Goal: Information Seeking & Learning: Learn about a topic

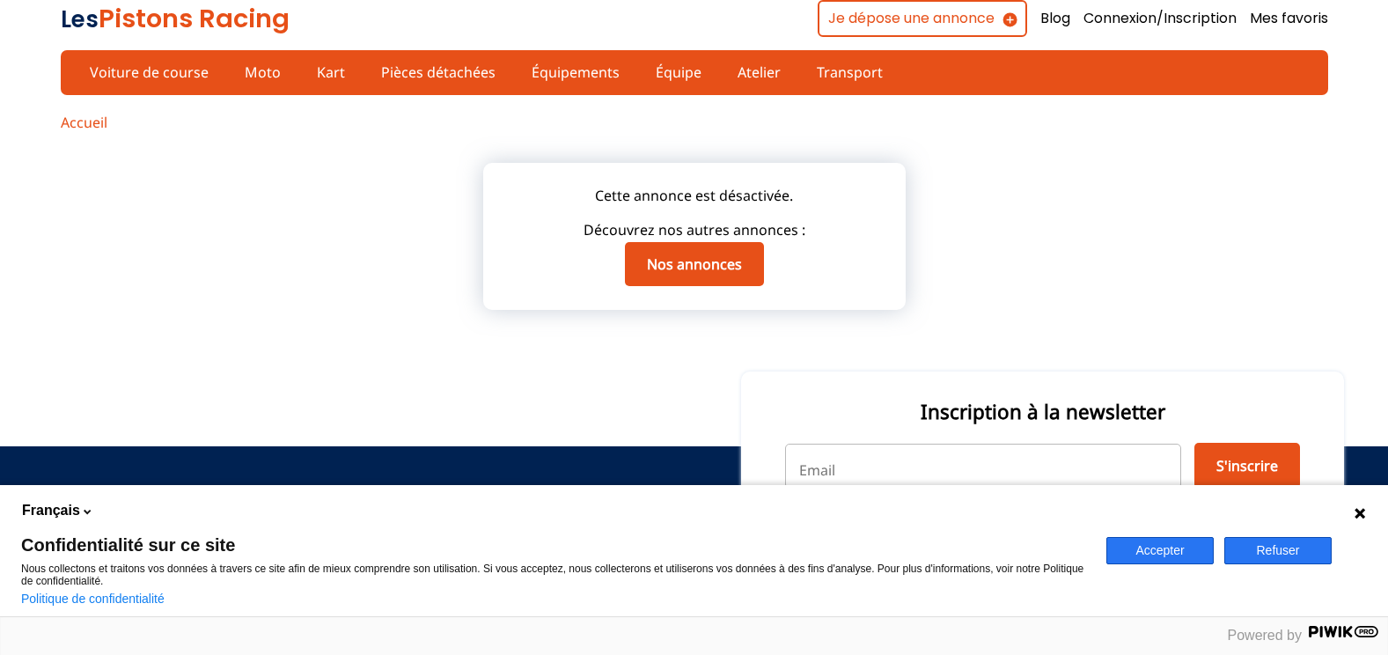
click at [1365, 511] on icon at bounding box center [1360, 513] width 14 height 14
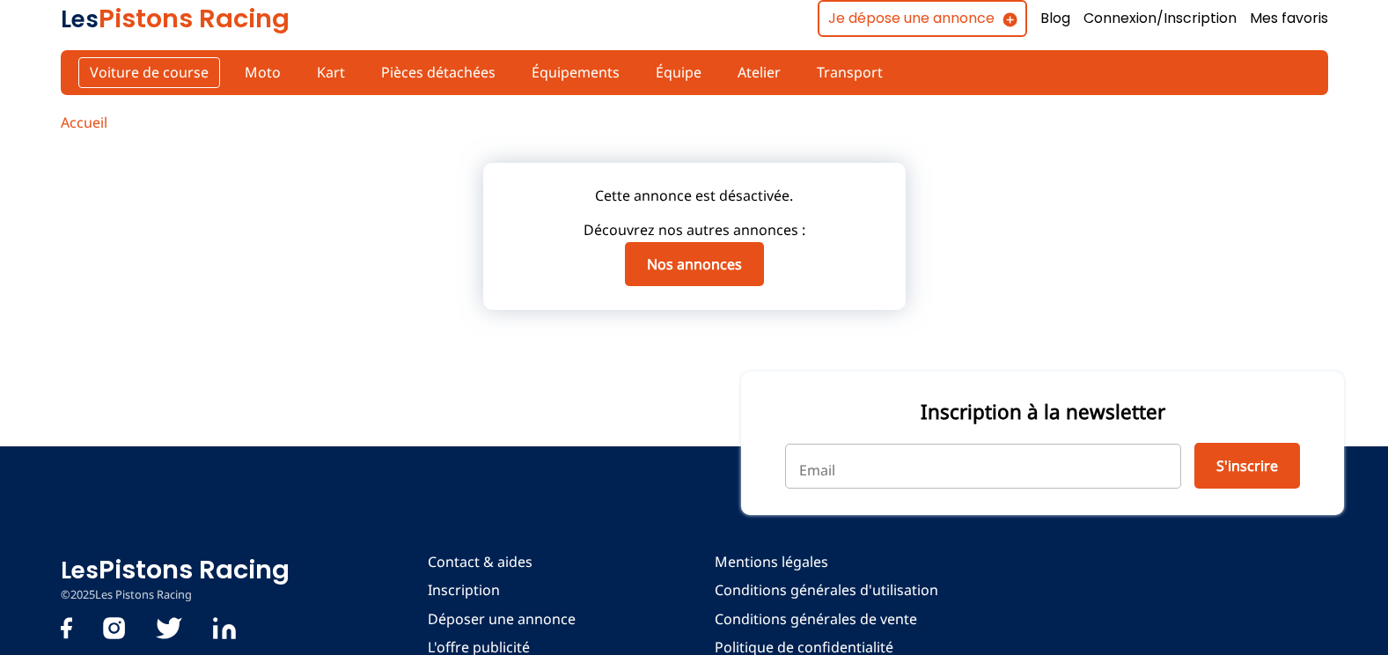
click at [124, 64] on link "Voiture de course" at bounding box center [149, 72] width 142 height 30
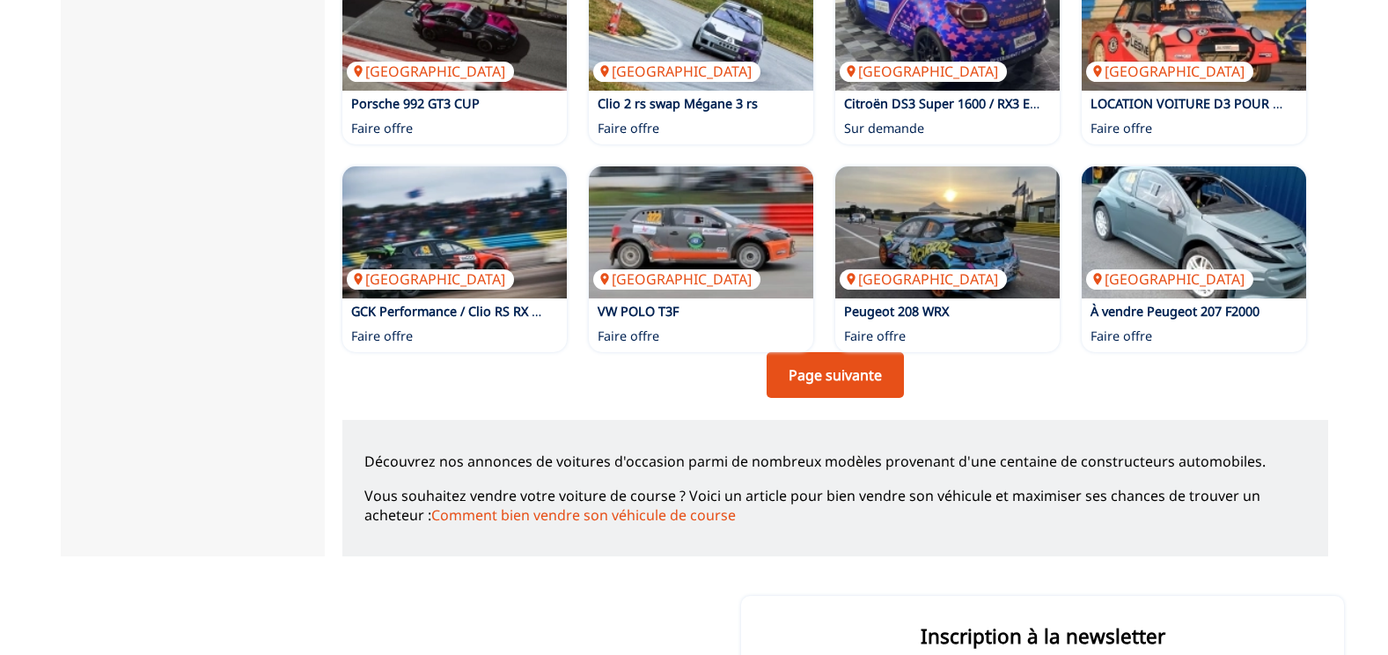
scroll to position [1249, 0]
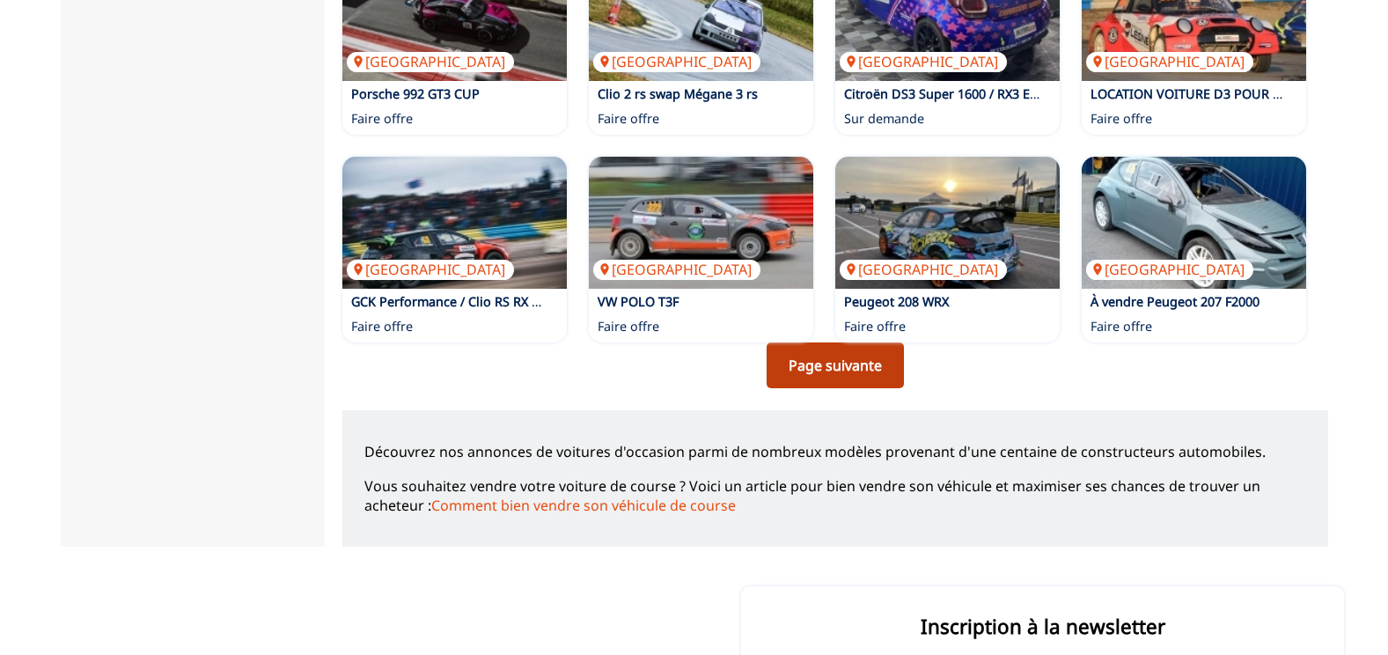
click at [877, 379] on link "Page suivante" at bounding box center [835, 365] width 137 height 46
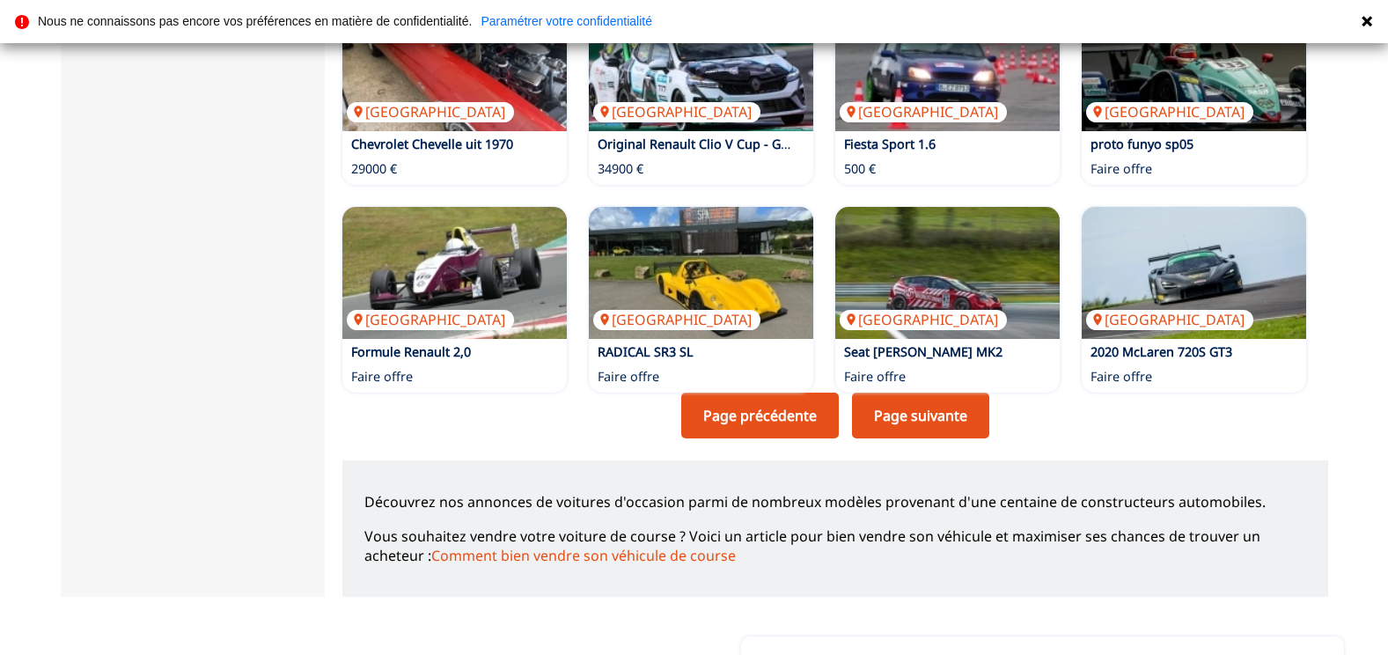
scroll to position [1221, 0]
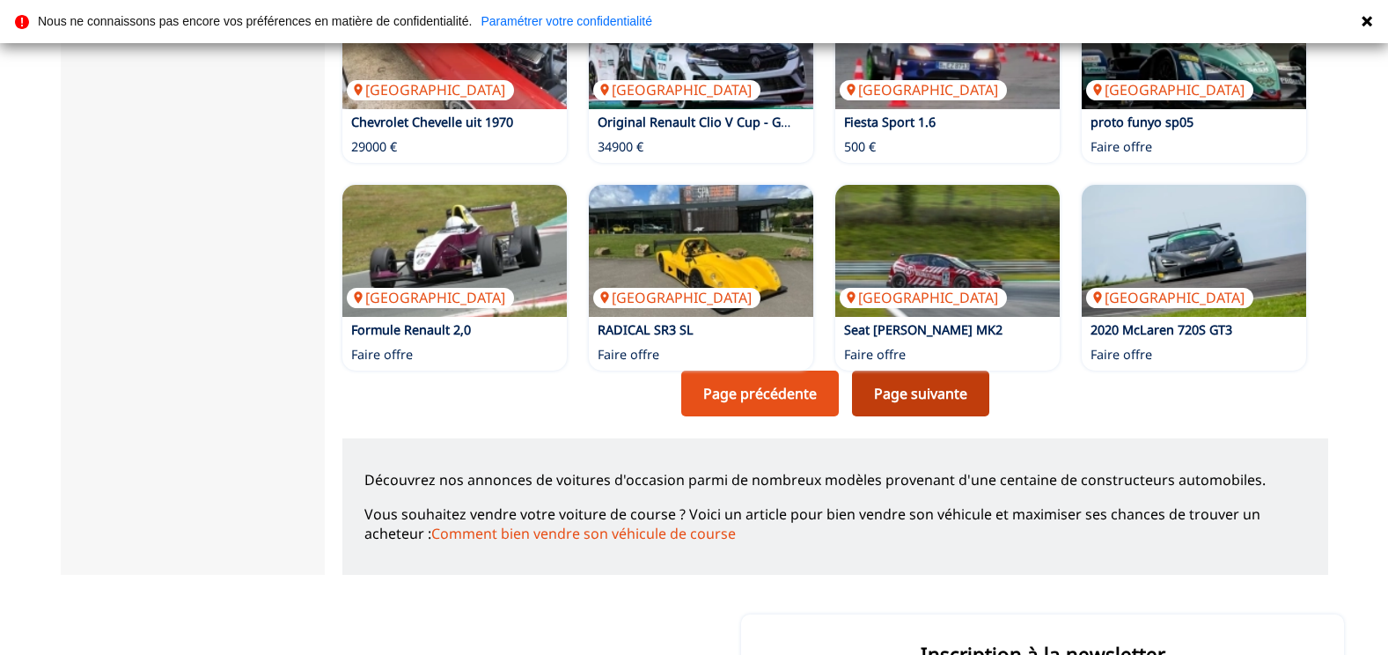
click at [955, 405] on link "Page suivante" at bounding box center [920, 394] width 137 height 46
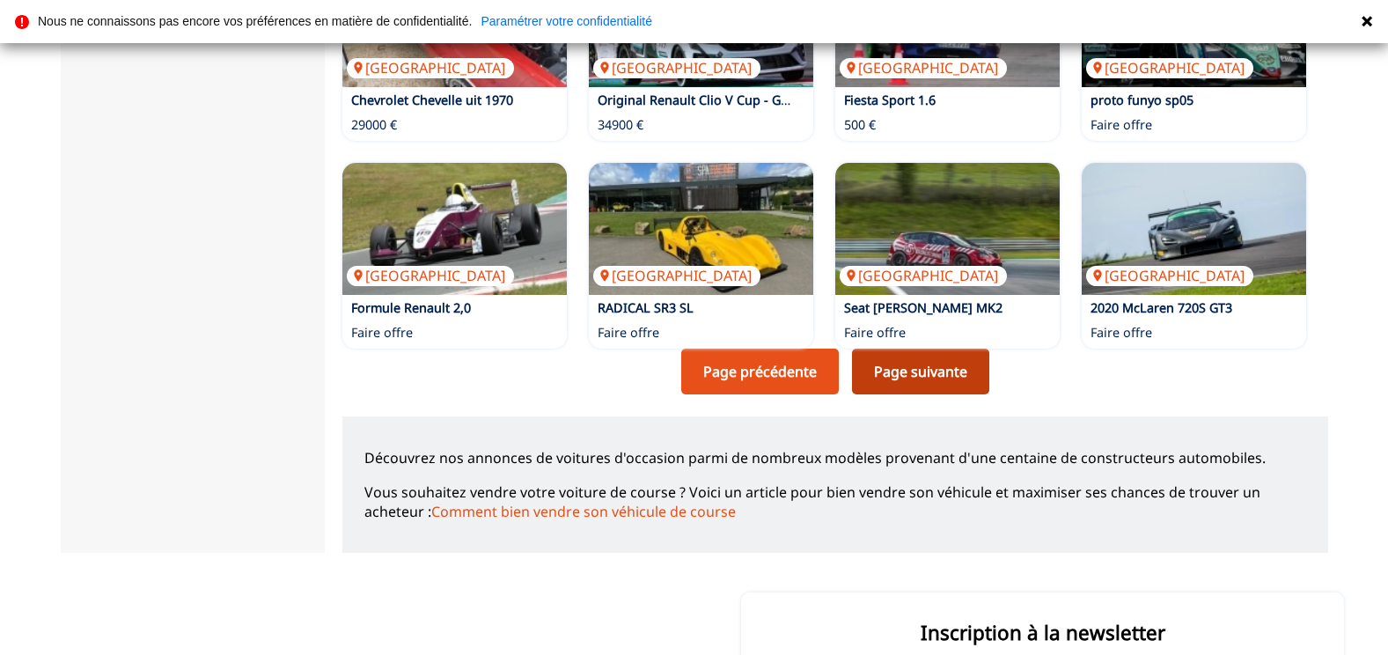
click at [921, 389] on link "Page suivante" at bounding box center [920, 372] width 137 height 46
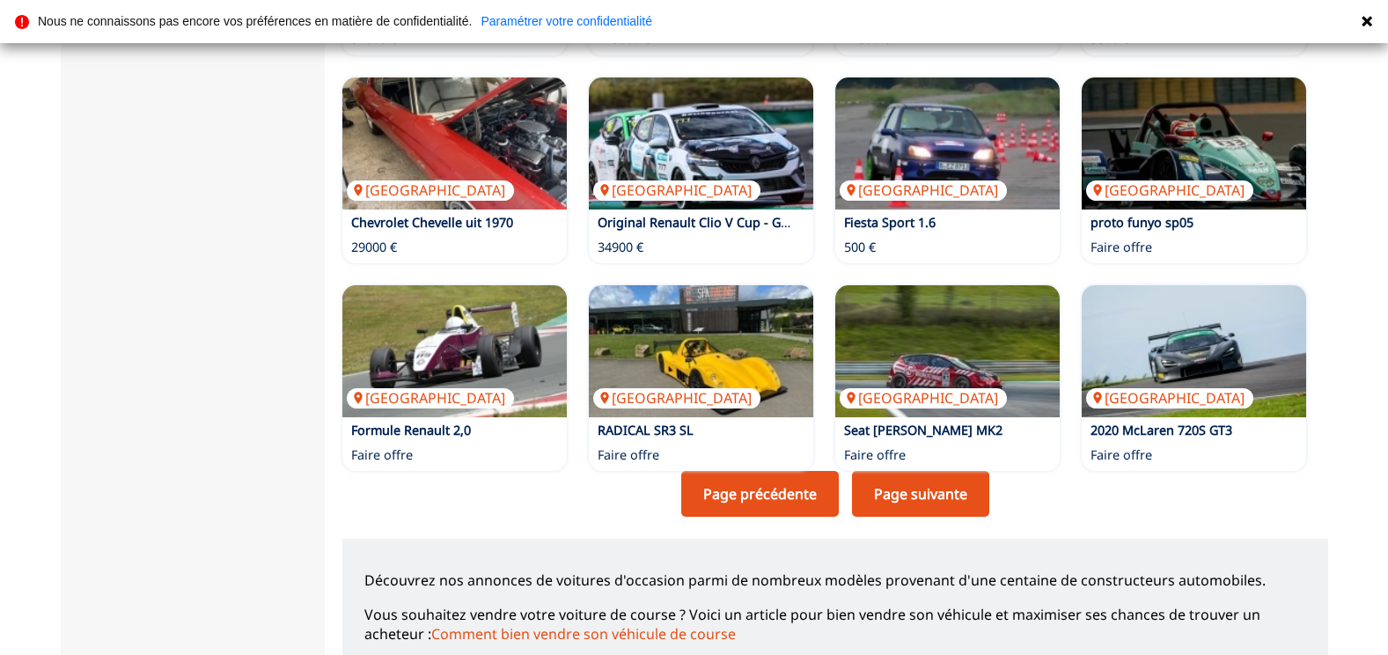
scroll to position [1208, 0]
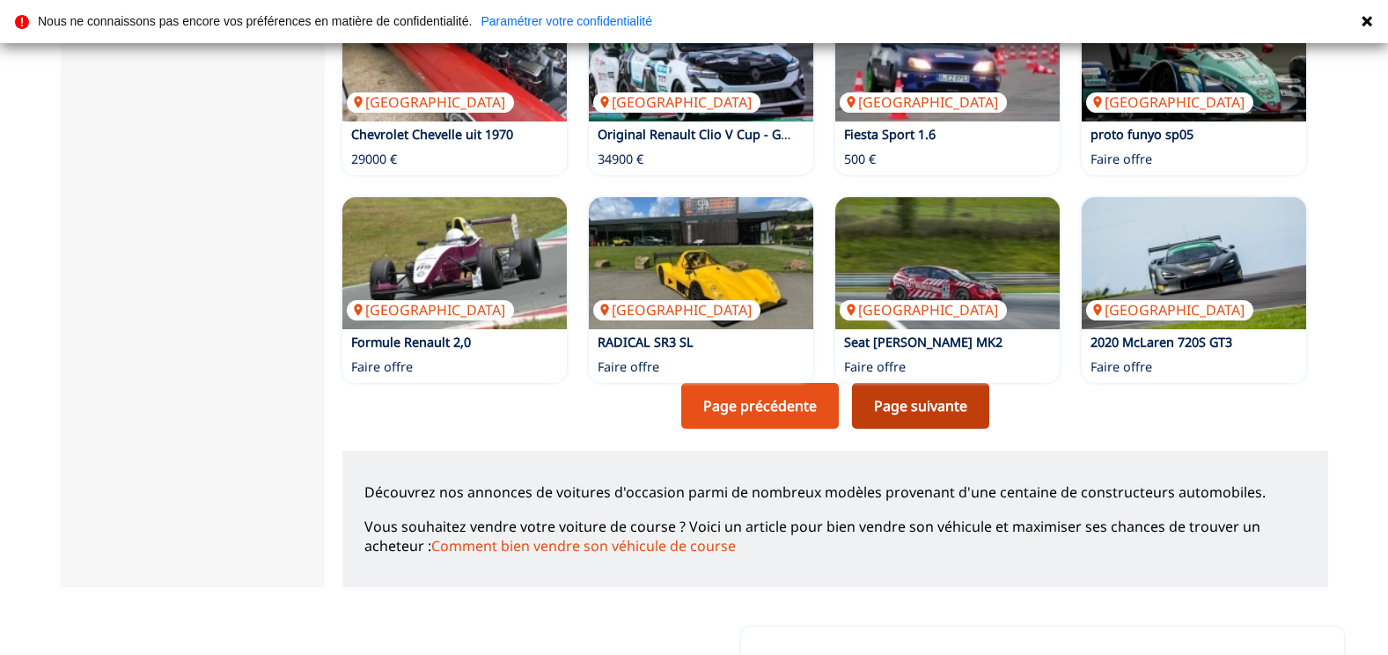
click at [922, 408] on link "Page suivante" at bounding box center [920, 406] width 137 height 46
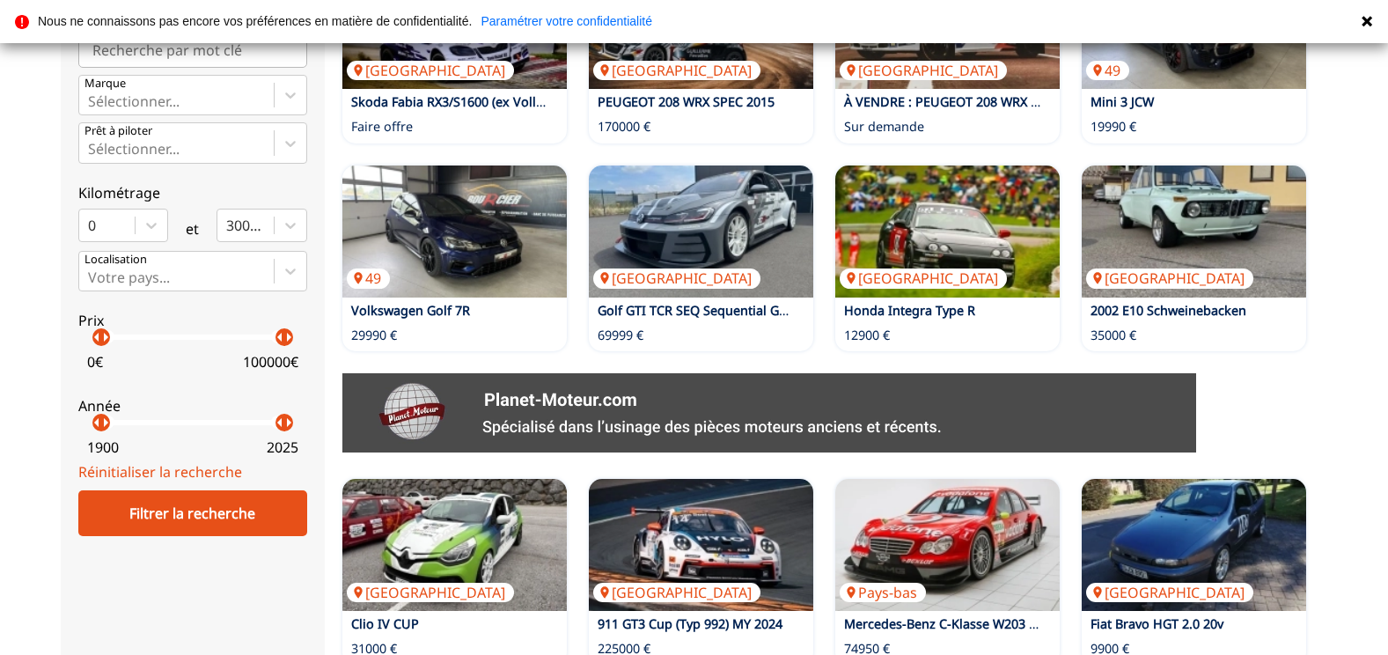
scroll to position [532, 0]
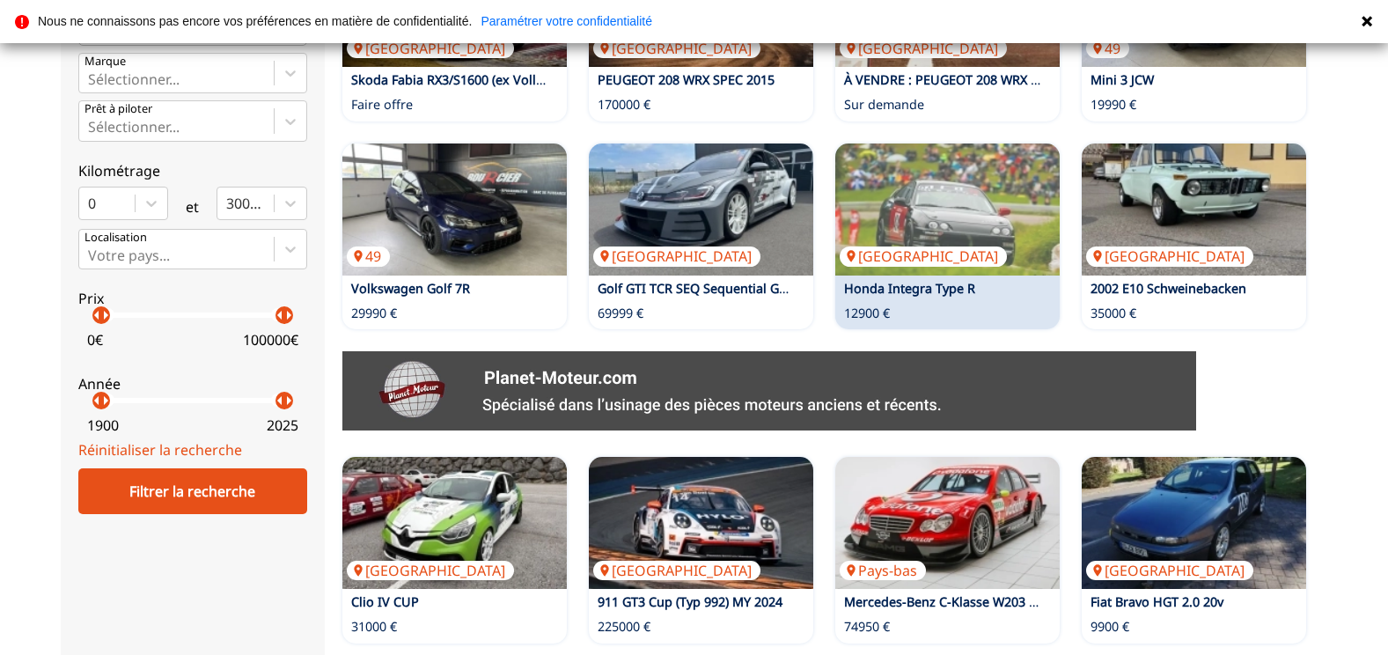
click at [950, 290] on link "Honda Integra Type R" at bounding box center [909, 288] width 131 height 17
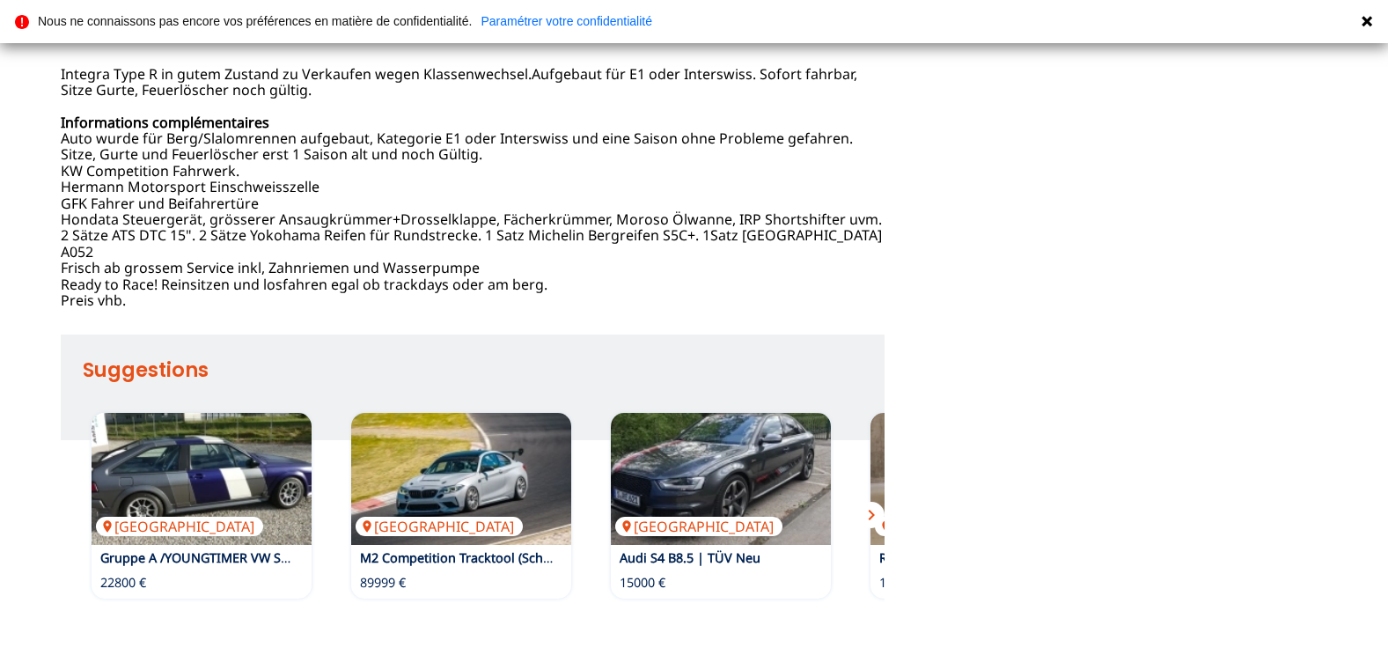
scroll to position [945, 0]
